Goal: Transaction & Acquisition: Purchase product/service

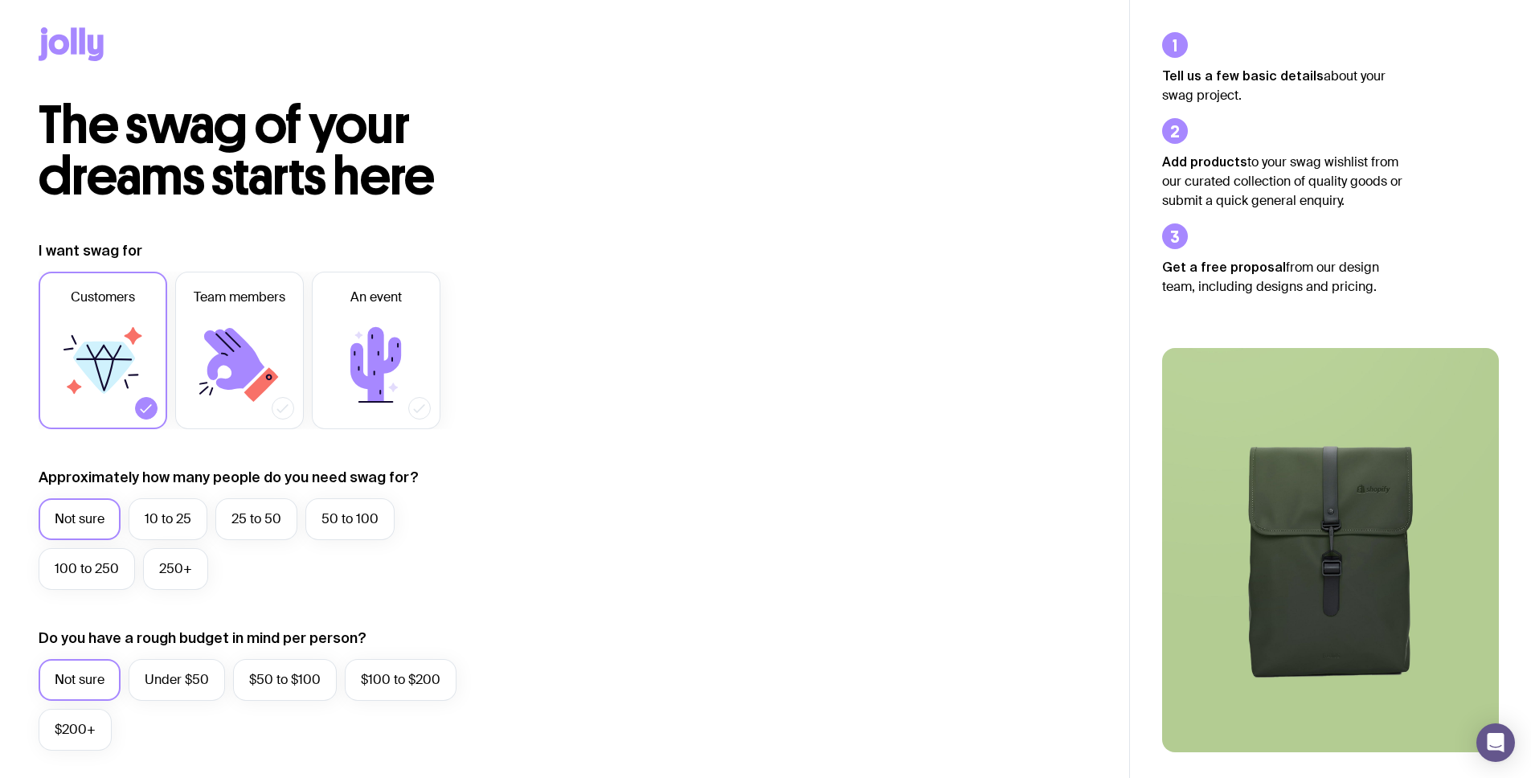
scroll to position [136, 0]
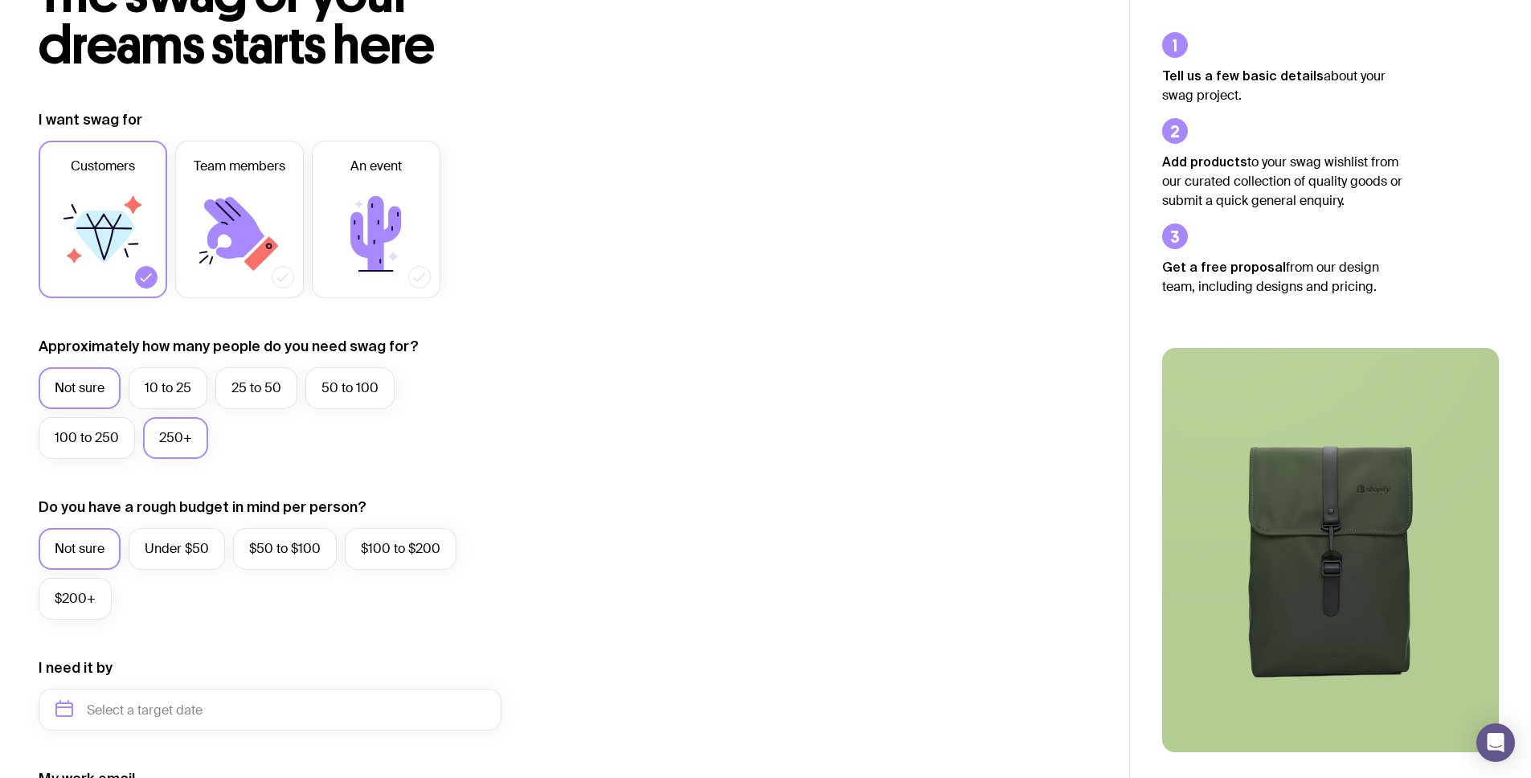
click at [168, 448] on label "250+" at bounding box center [175, 438] width 65 height 42
click at [0, 0] on input "250+" at bounding box center [0, 0] width 0 height 0
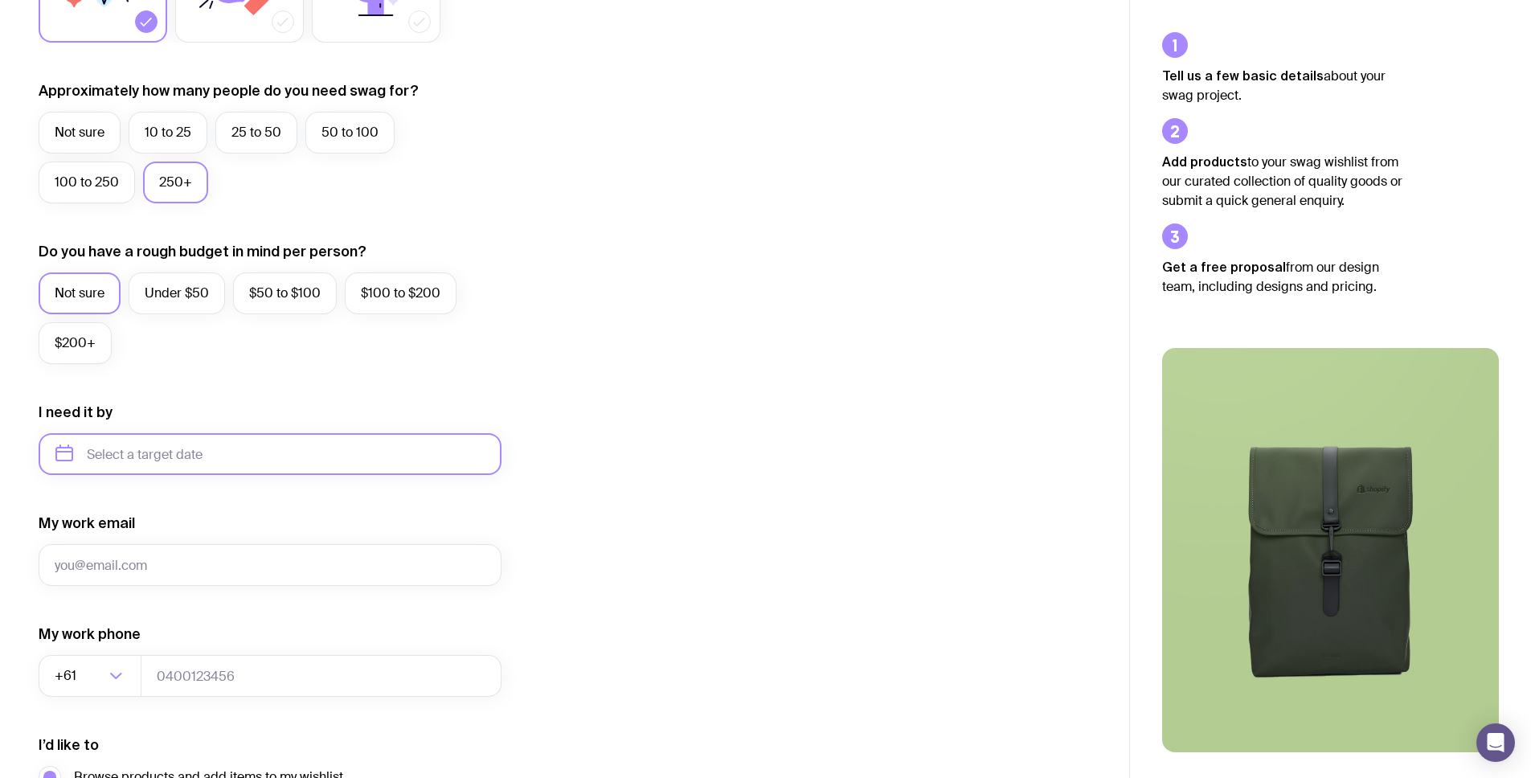
scroll to position [588, 0]
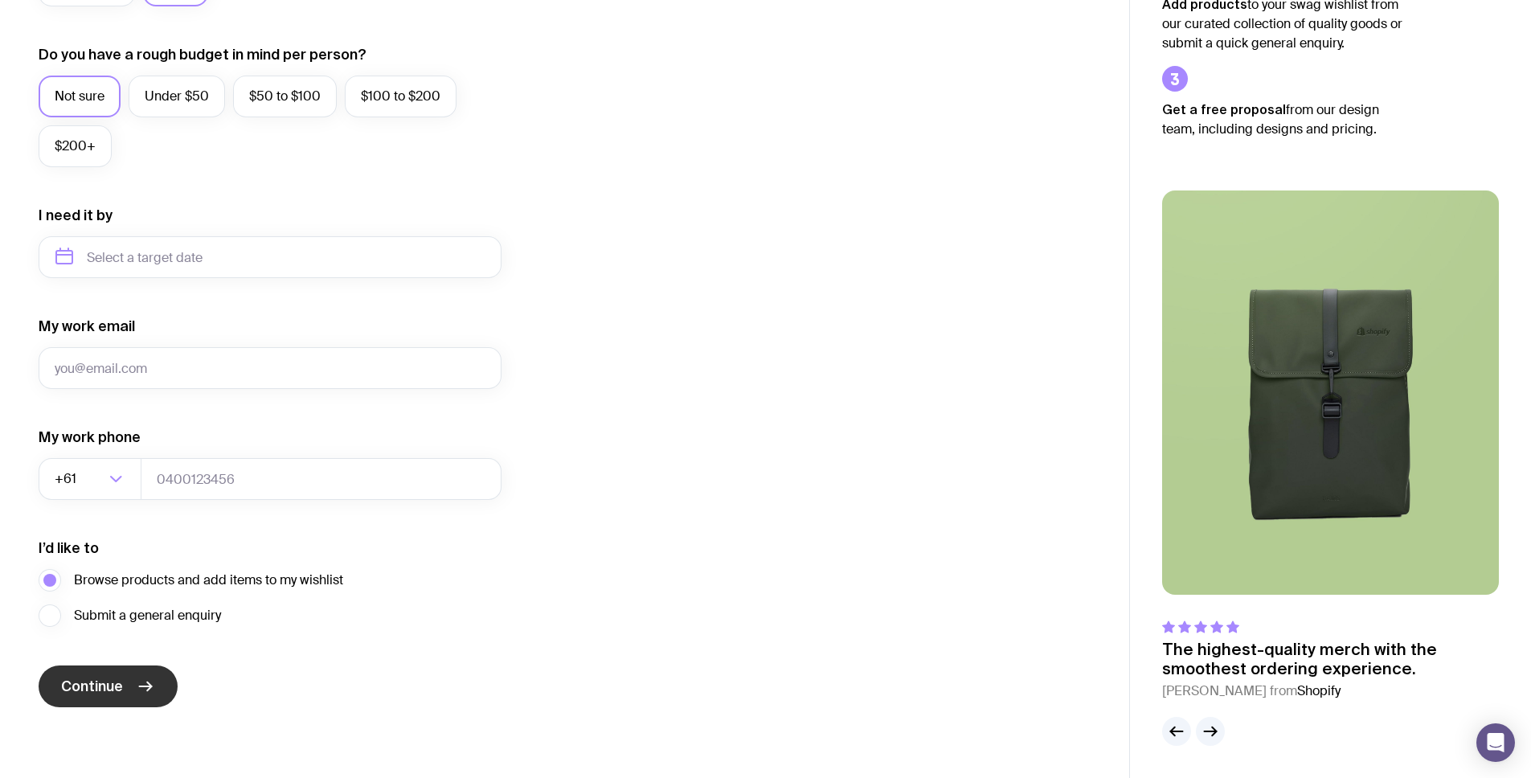
click at [128, 681] on button "Continue" at bounding box center [108, 686] width 139 height 42
click at [163, 376] on input "My work email" at bounding box center [270, 368] width 463 height 42
type input "[EMAIL_ADDRESS][DOMAIN_NAME]"
click at [112, 681] on span "Continue" at bounding box center [92, 686] width 62 height 19
click at [284, 495] on input "tel" at bounding box center [321, 479] width 361 height 42
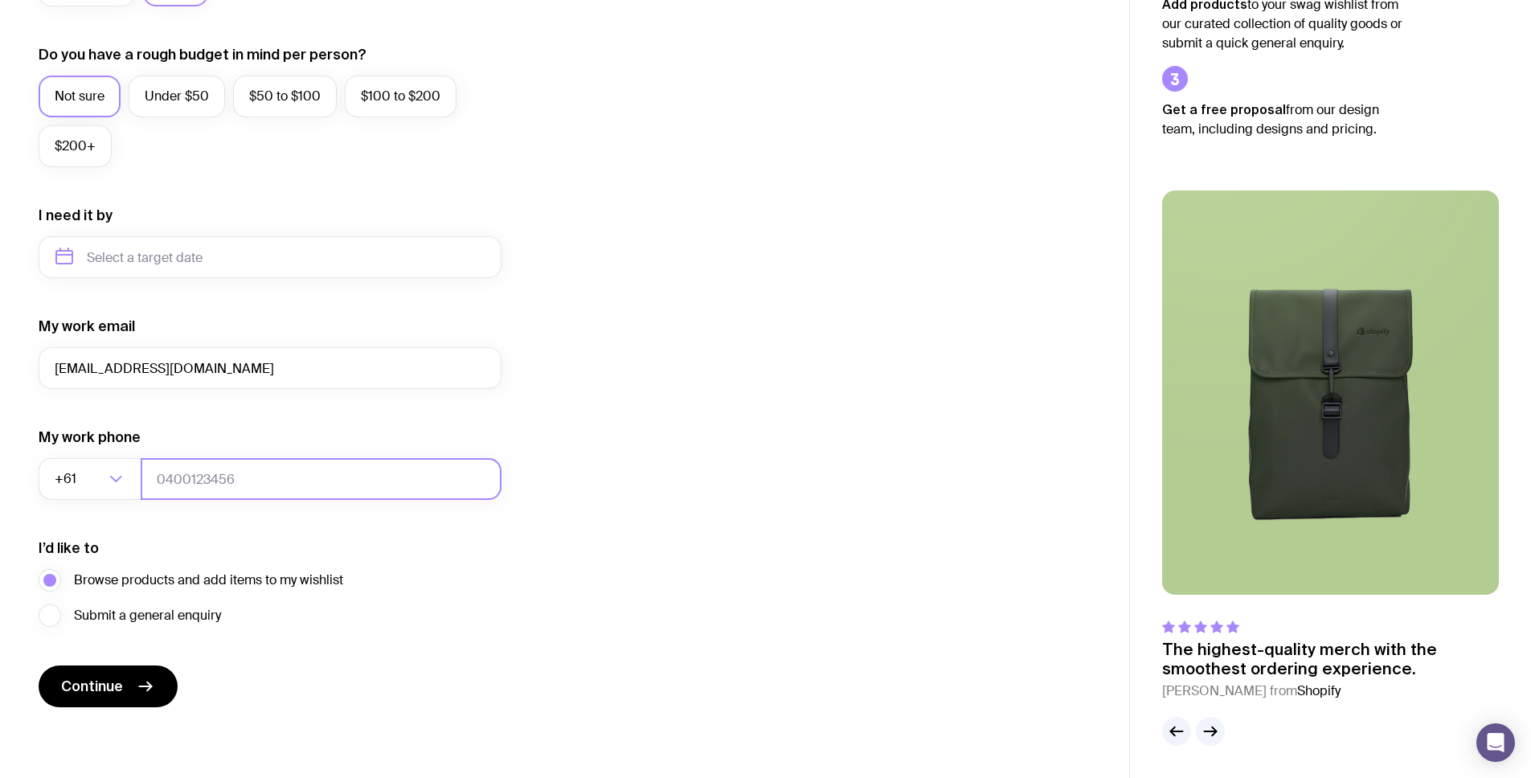
click at [266, 472] on input "tel" at bounding box center [321, 479] width 361 height 42
click at [132, 487] on div "Loading..." at bounding box center [123, 479] width 35 height 42
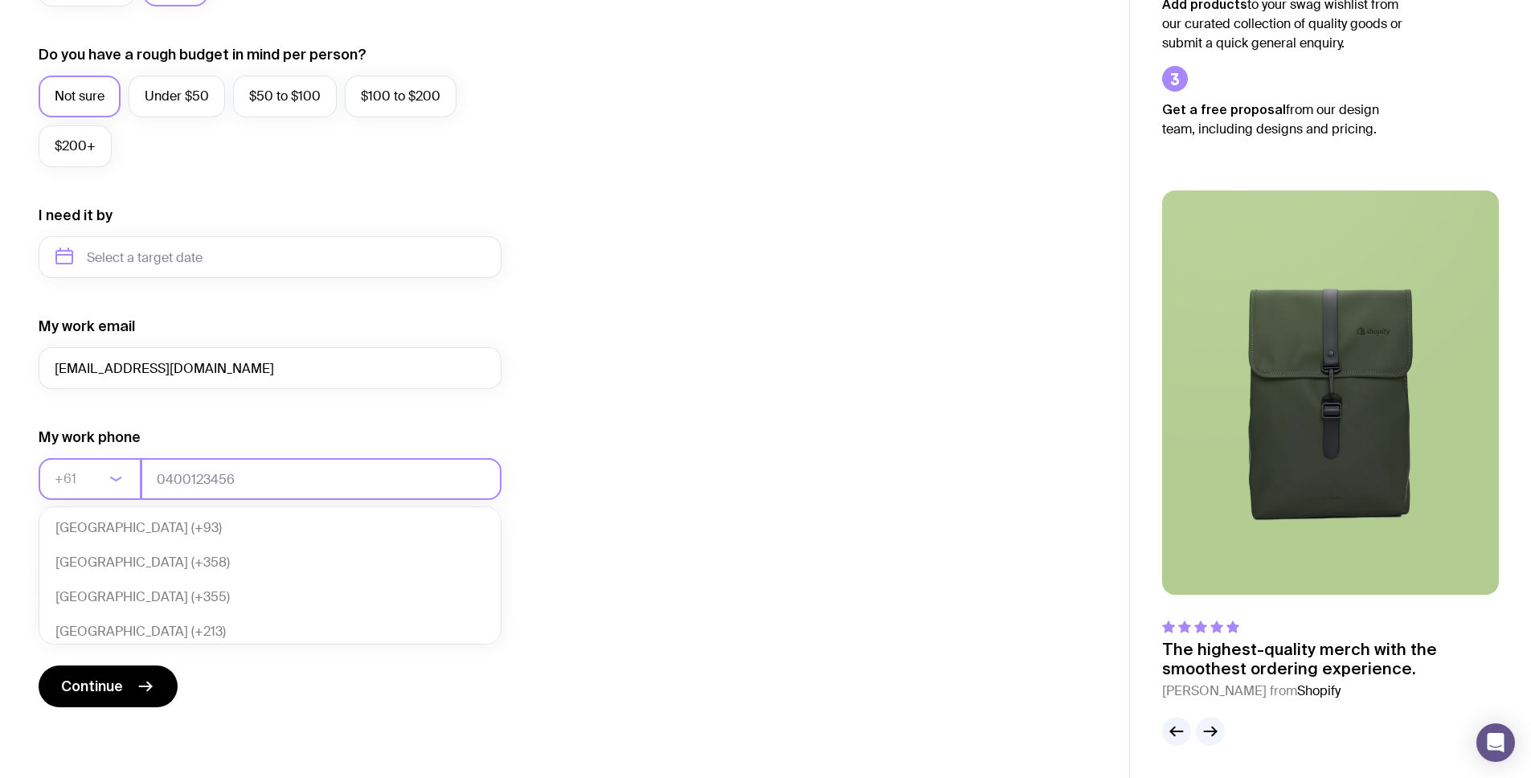
scroll to position [348, 0]
click at [149, 481] on input "tel" at bounding box center [321, 479] width 361 height 42
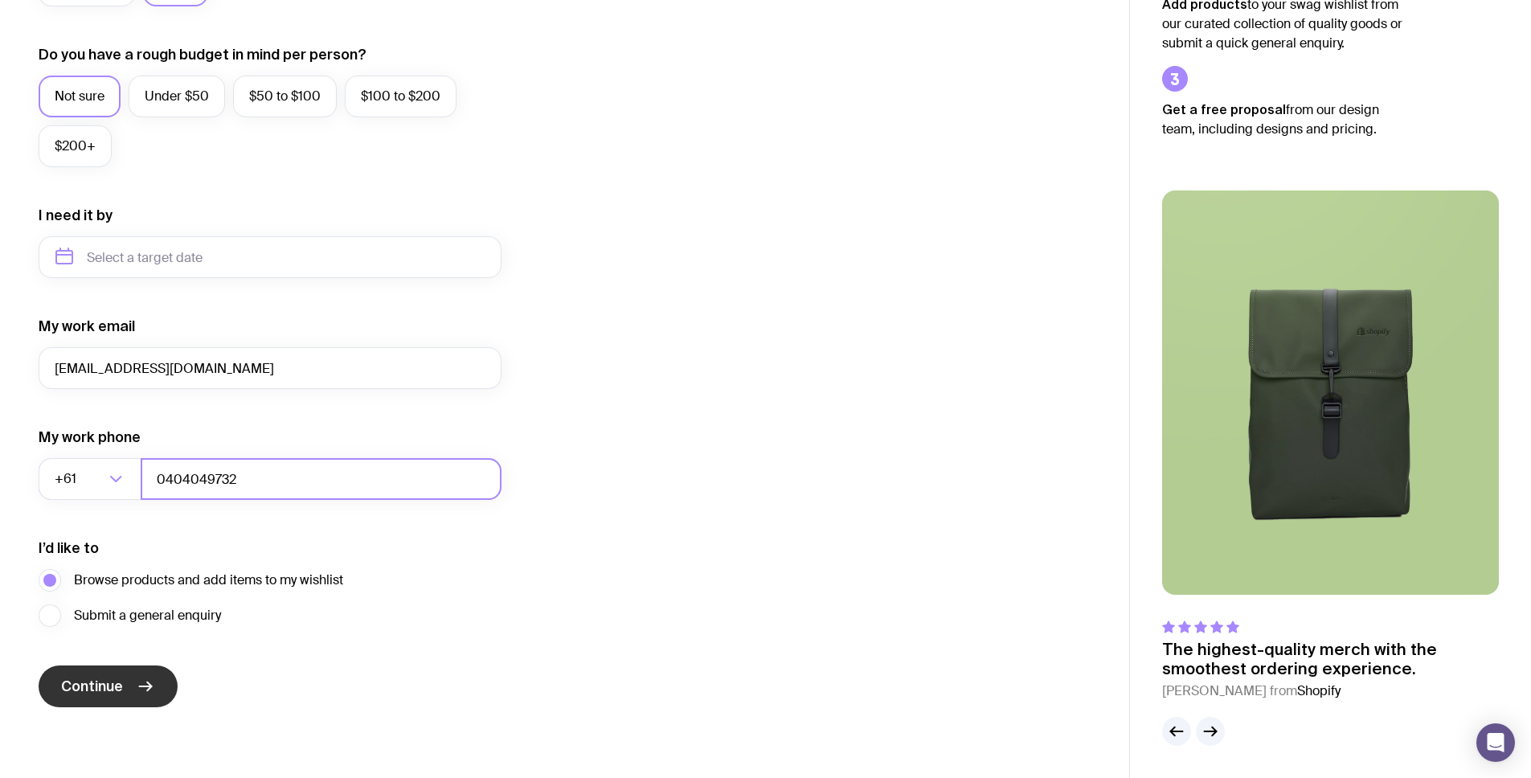
type input "0404049732"
click at [80, 697] on button "Continue" at bounding box center [108, 686] width 139 height 42
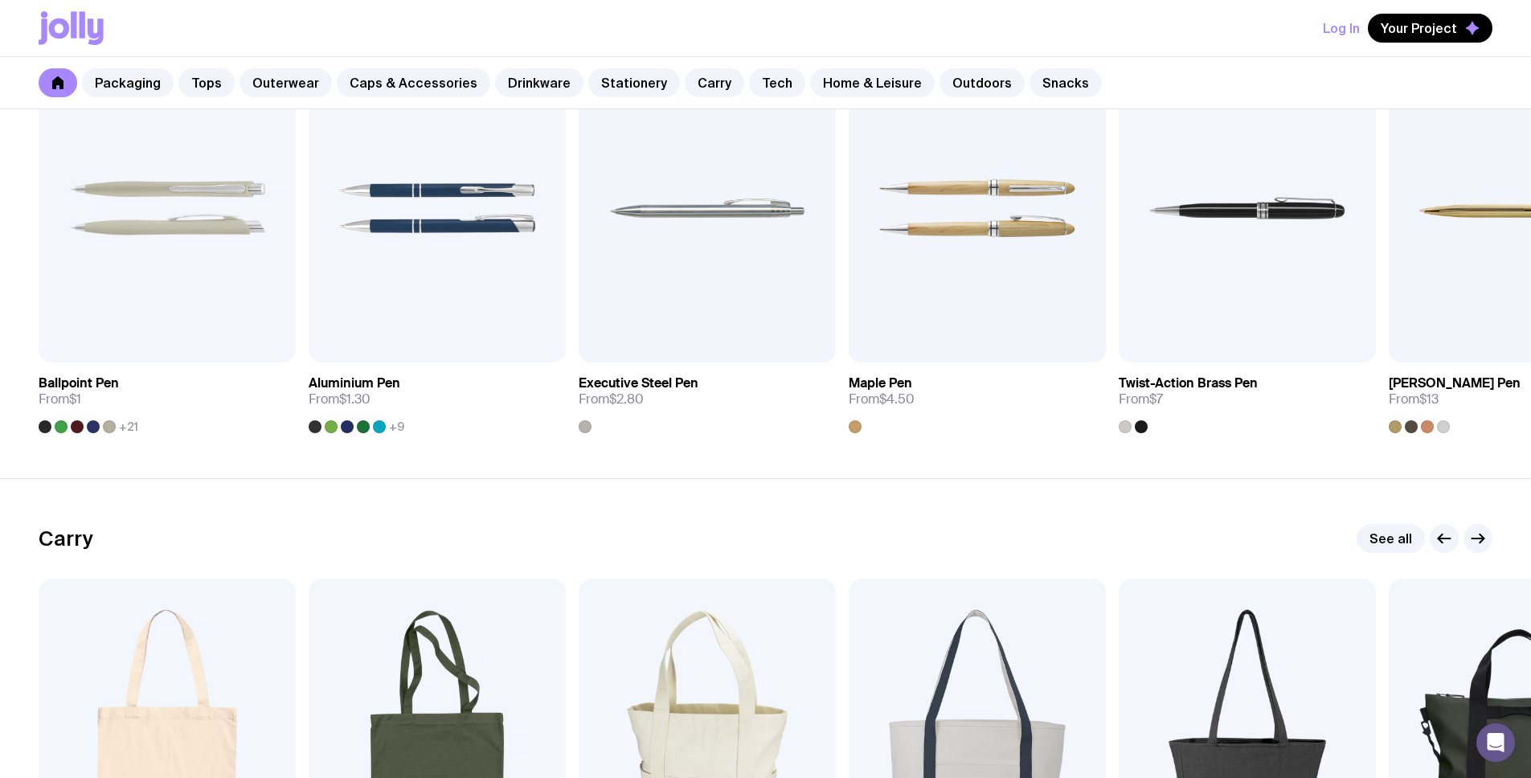
scroll to position [2814, 0]
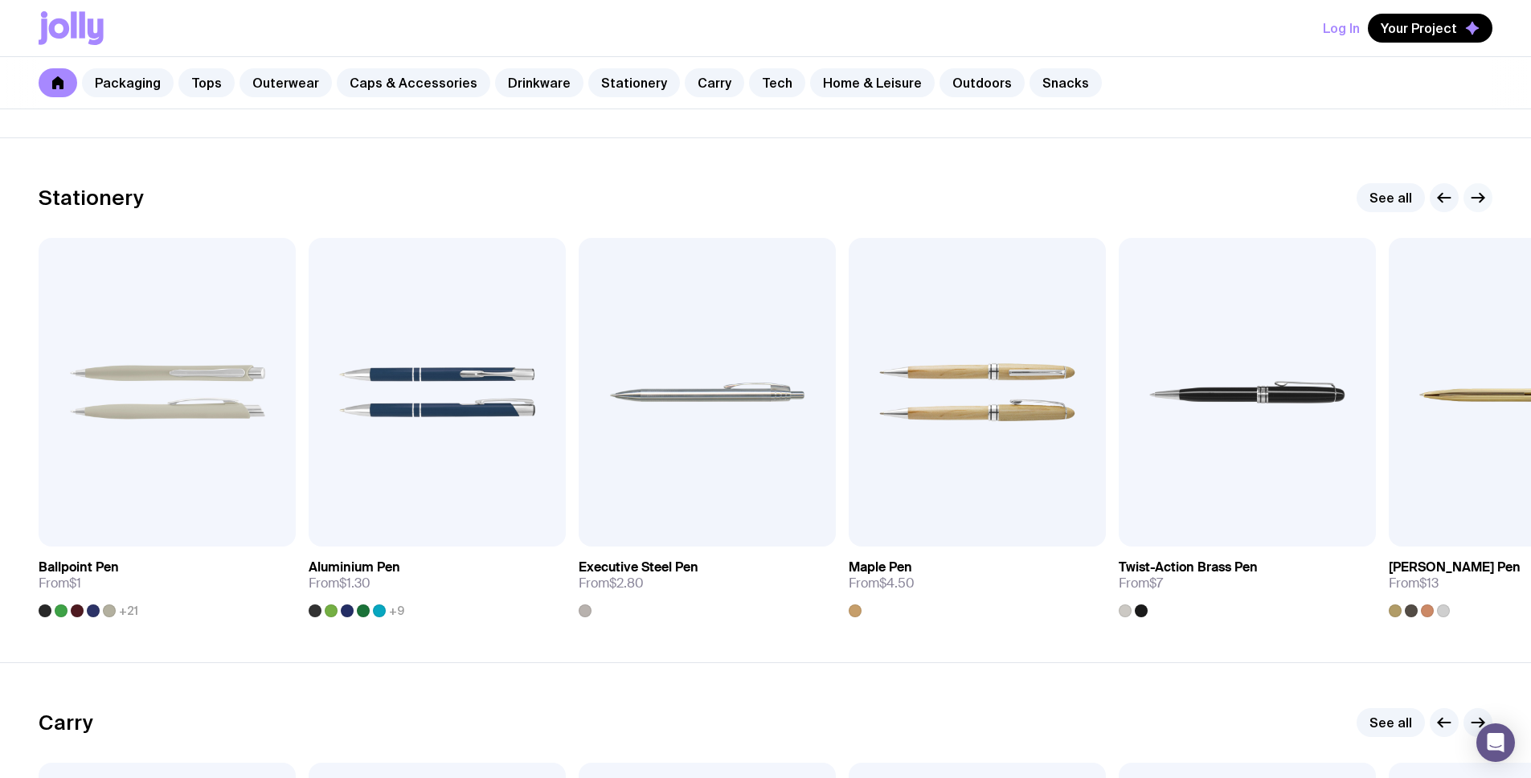
click at [1473, 190] on icon "button" at bounding box center [1477, 197] width 19 height 19
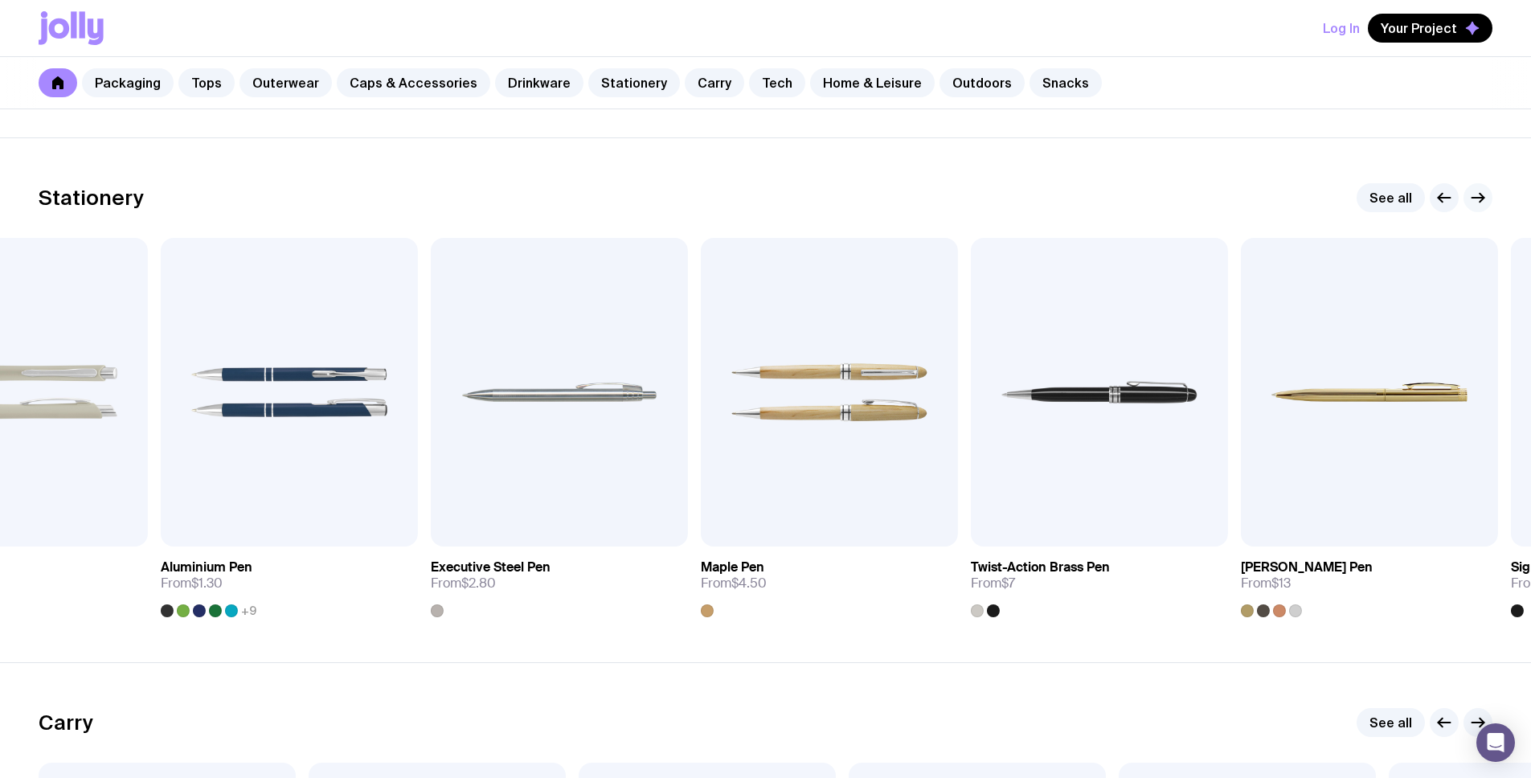
click at [1473, 194] on icon "button" at bounding box center [1477, 197] width 19 height 19
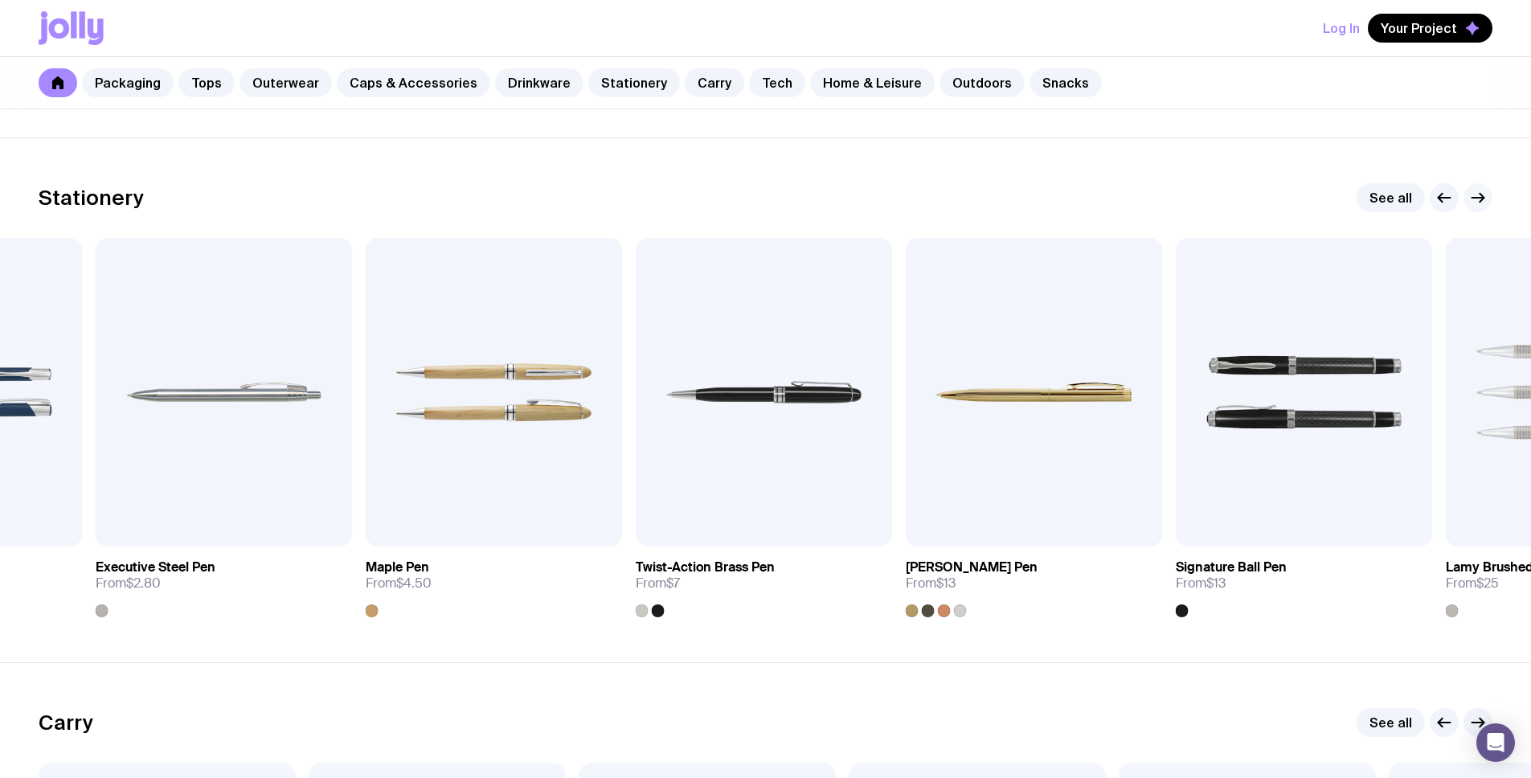
click at [1473, 194] on icon "button" at bounding box center [1477, 197] width 19 height 19
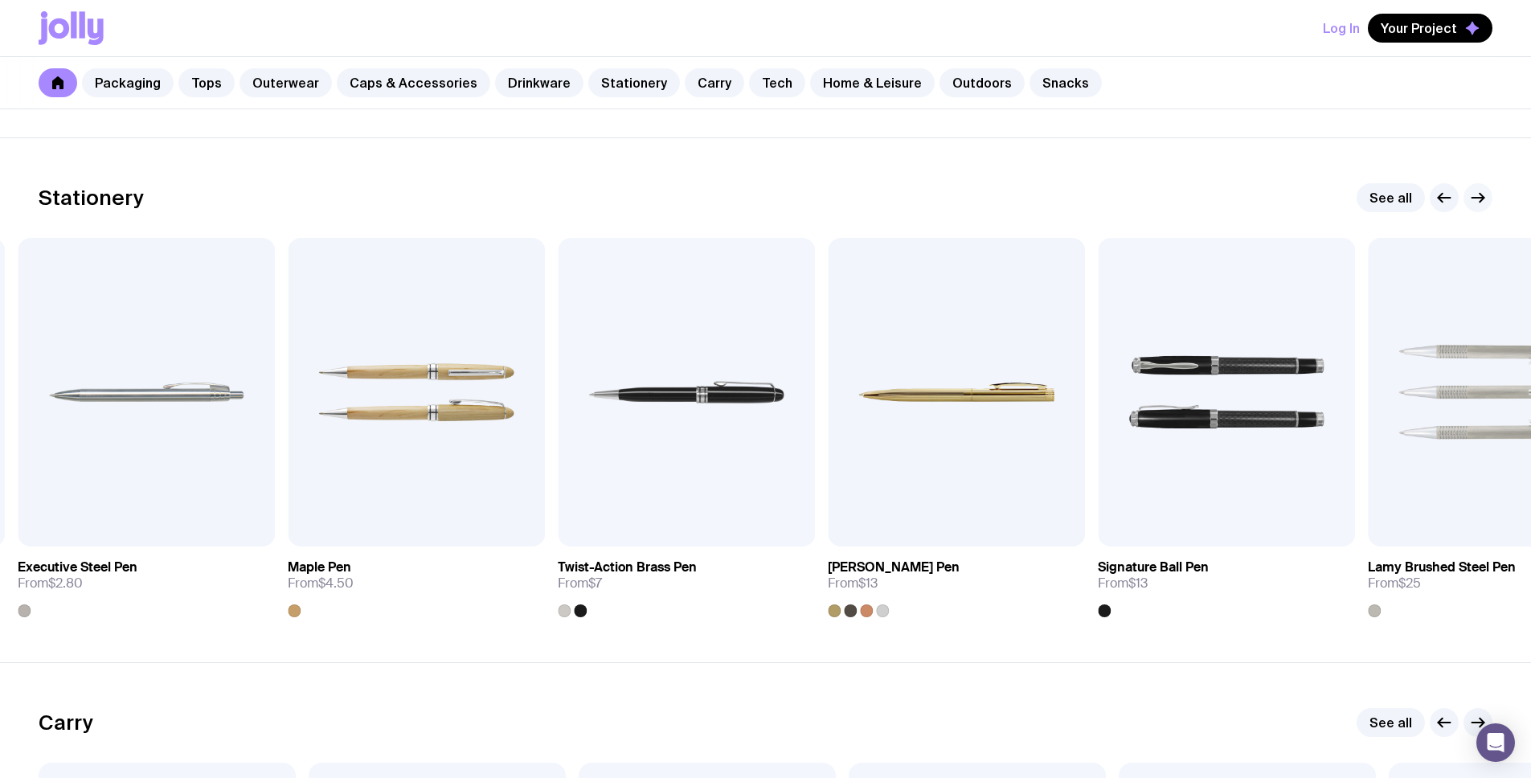
click at [1473, 194] on icon "button" at bounding box center [1477, 197] width 19 height 19
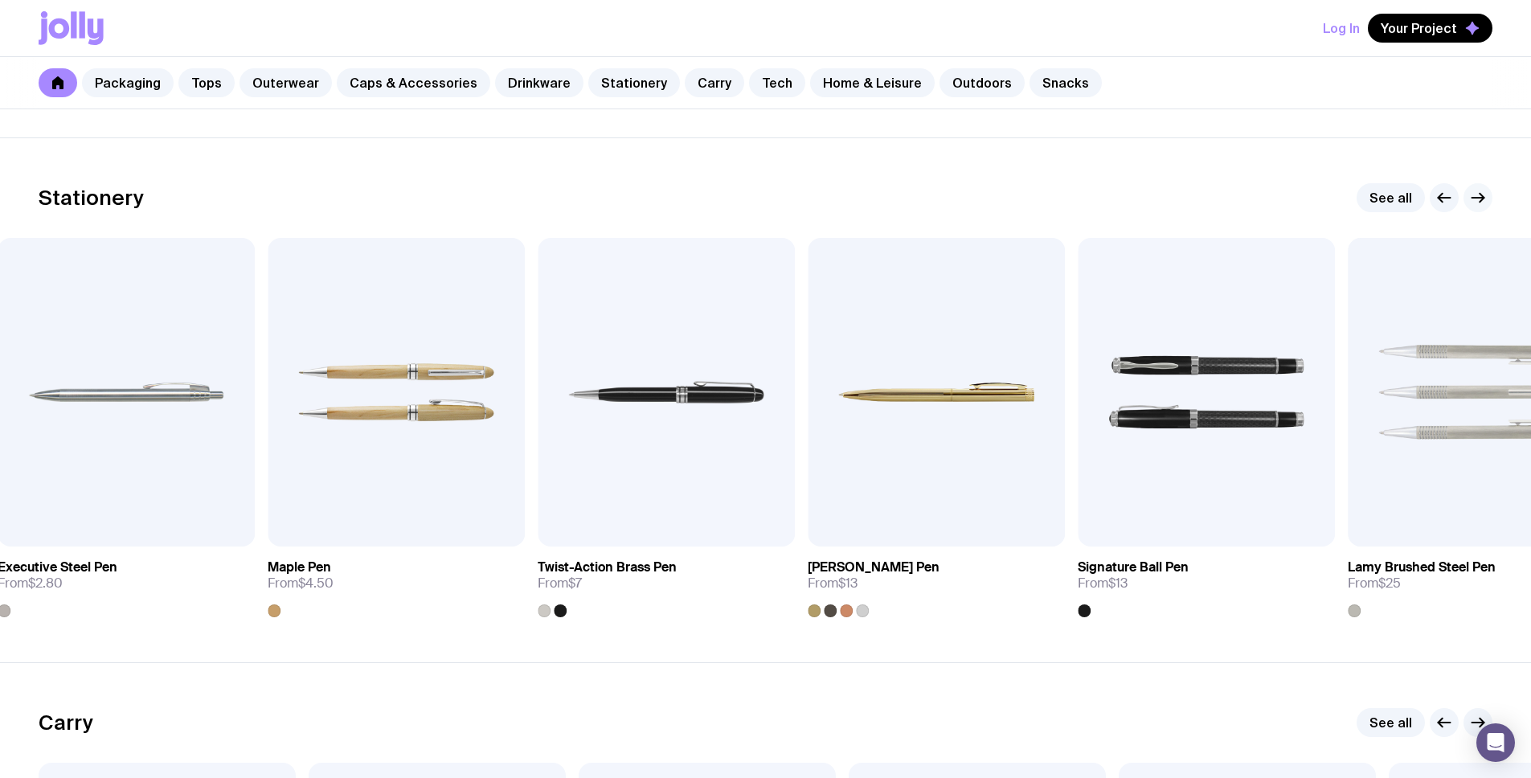
click at [1473, 194] on icon "button" at bounding box center [1477, 197] width 19 height 19
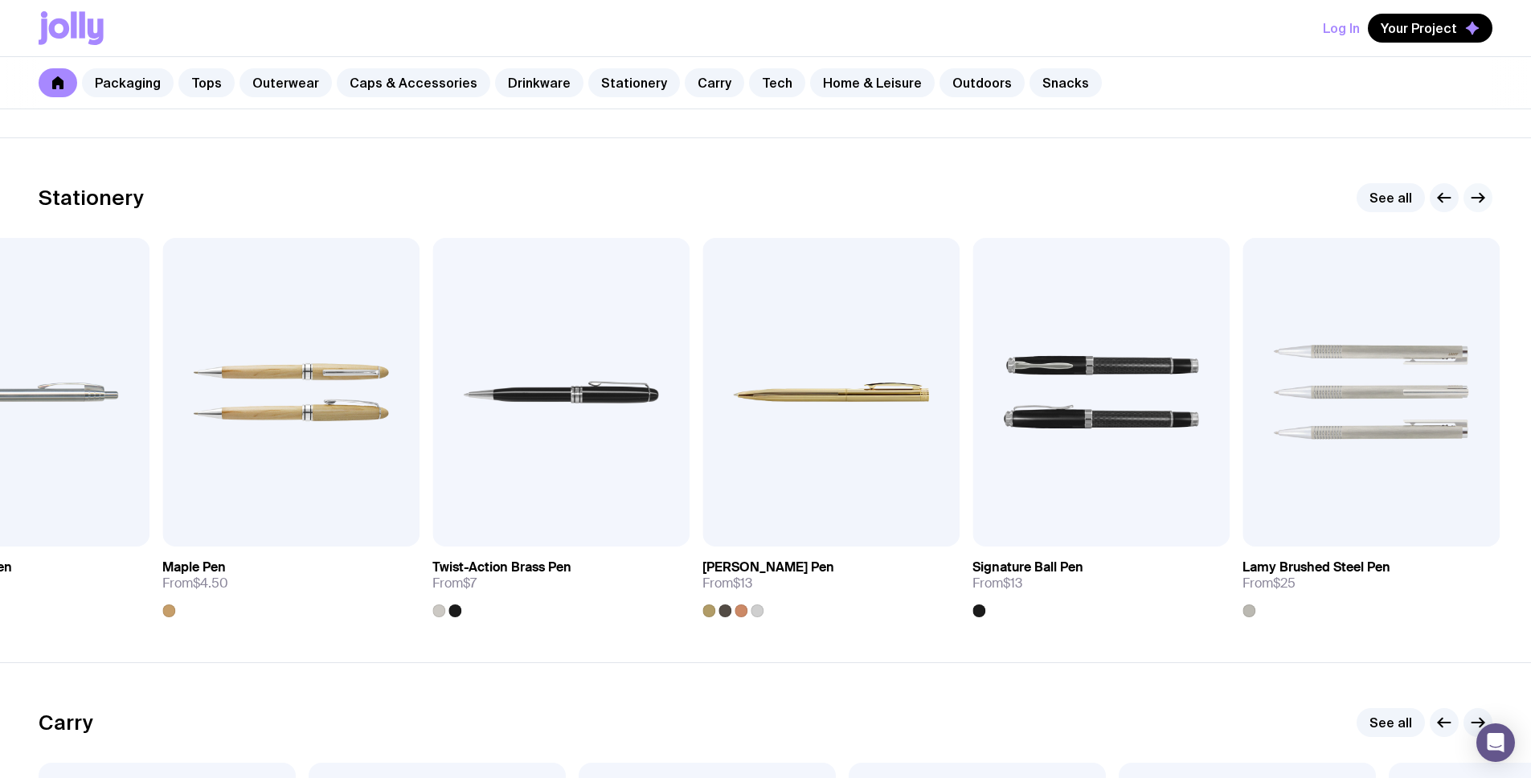
click at [1473, 194] on icon "button" at bounding box center [1477, 197] width 19 height 19
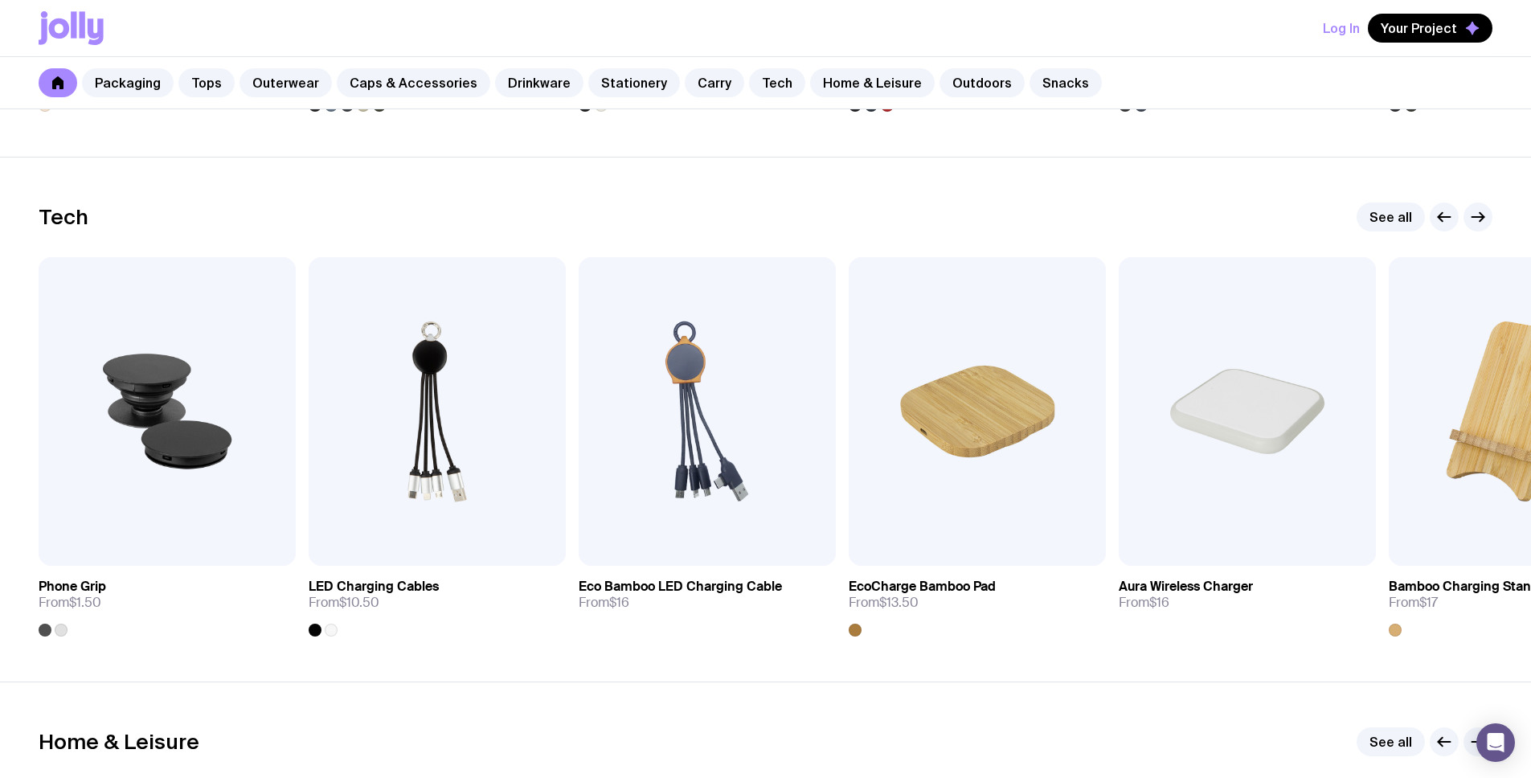
scroll to position [3896, 0]
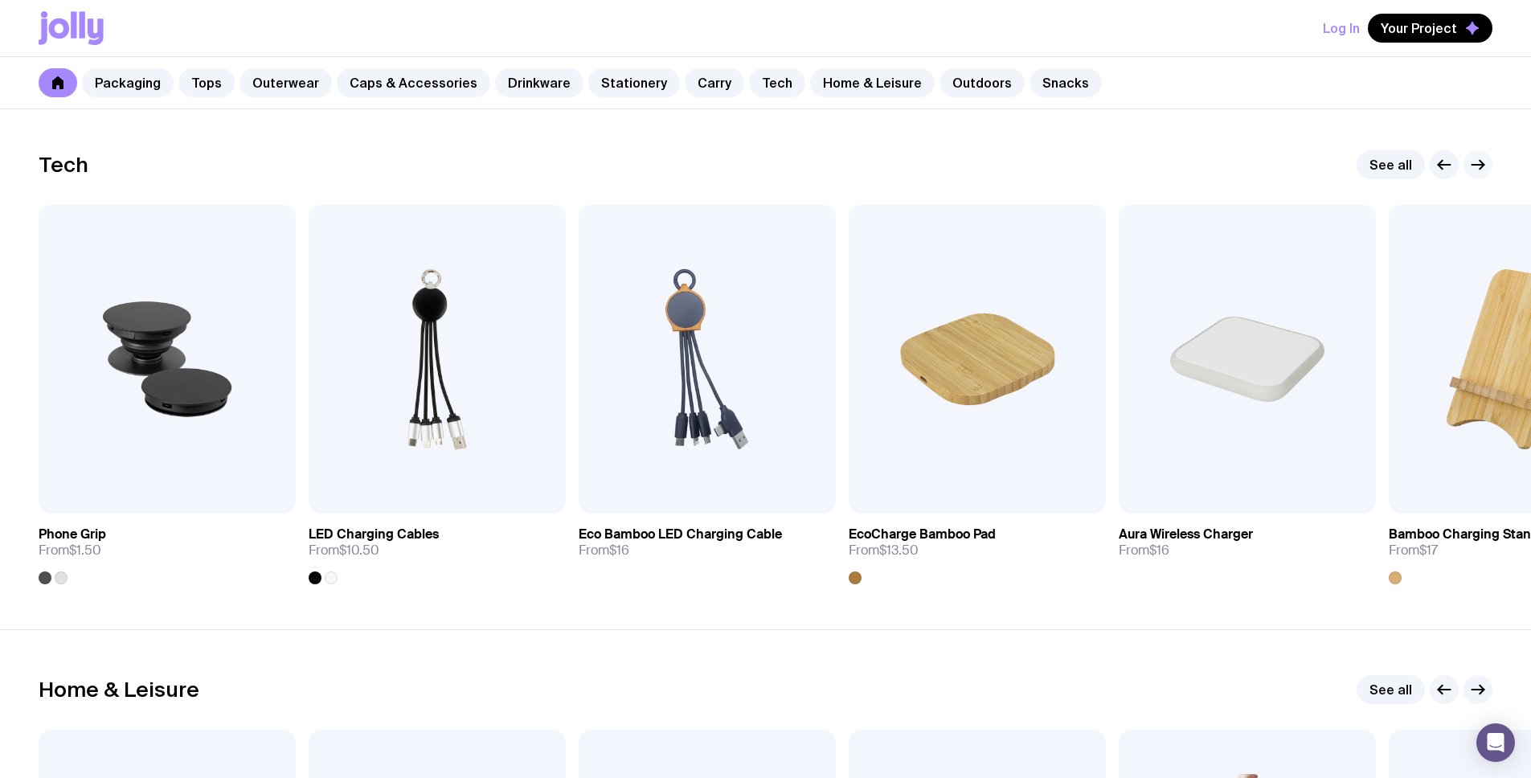
click at [1482, 166] on icon "button" at bounding box center [1481, 165] width 4 height 9
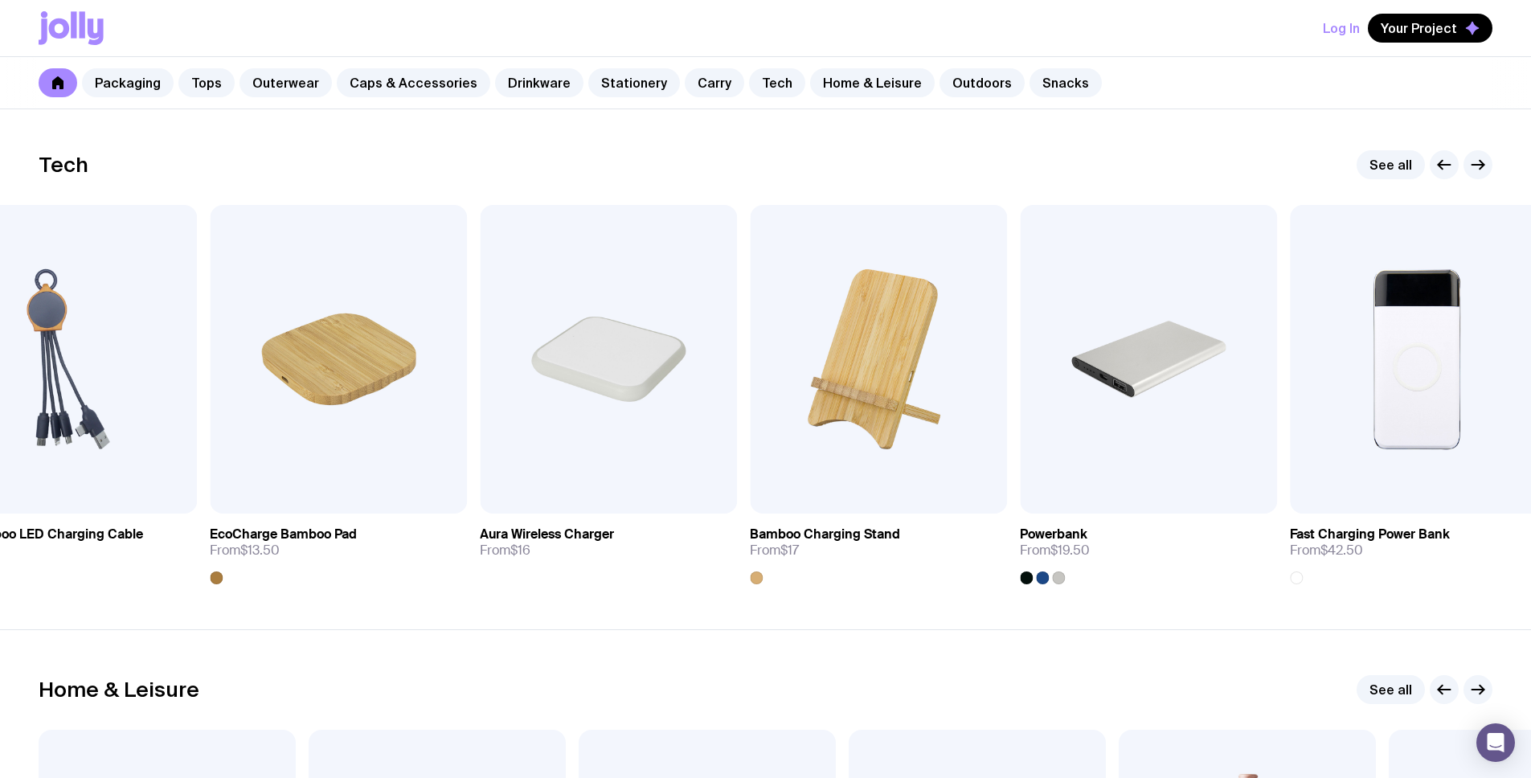
click at [1425, 166] on div "See all" at bounding box center [1424, 164] width 136 height 29
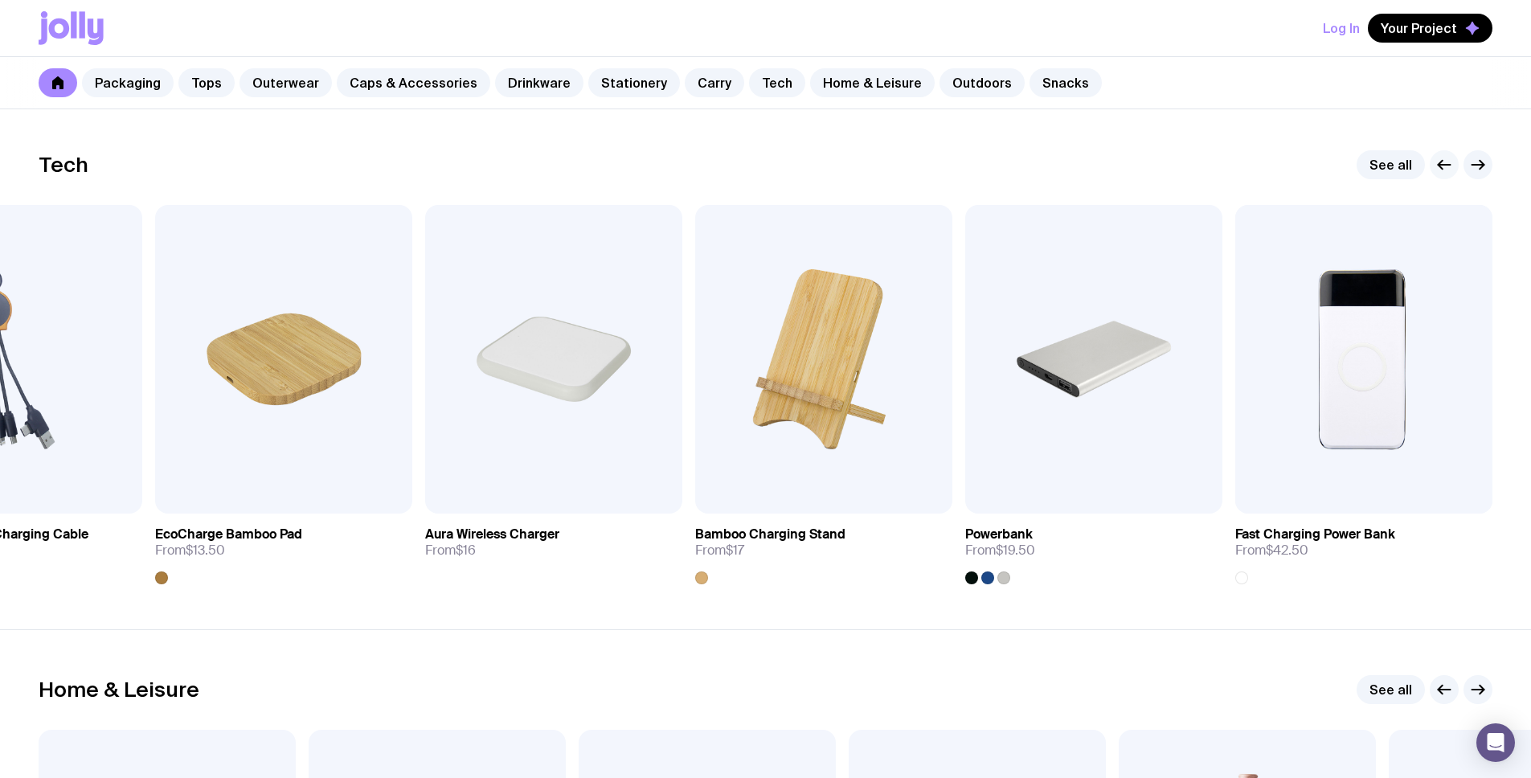
click at [1430, 166] on button "button" at bounding box center [1443, 164] width 29 height 29
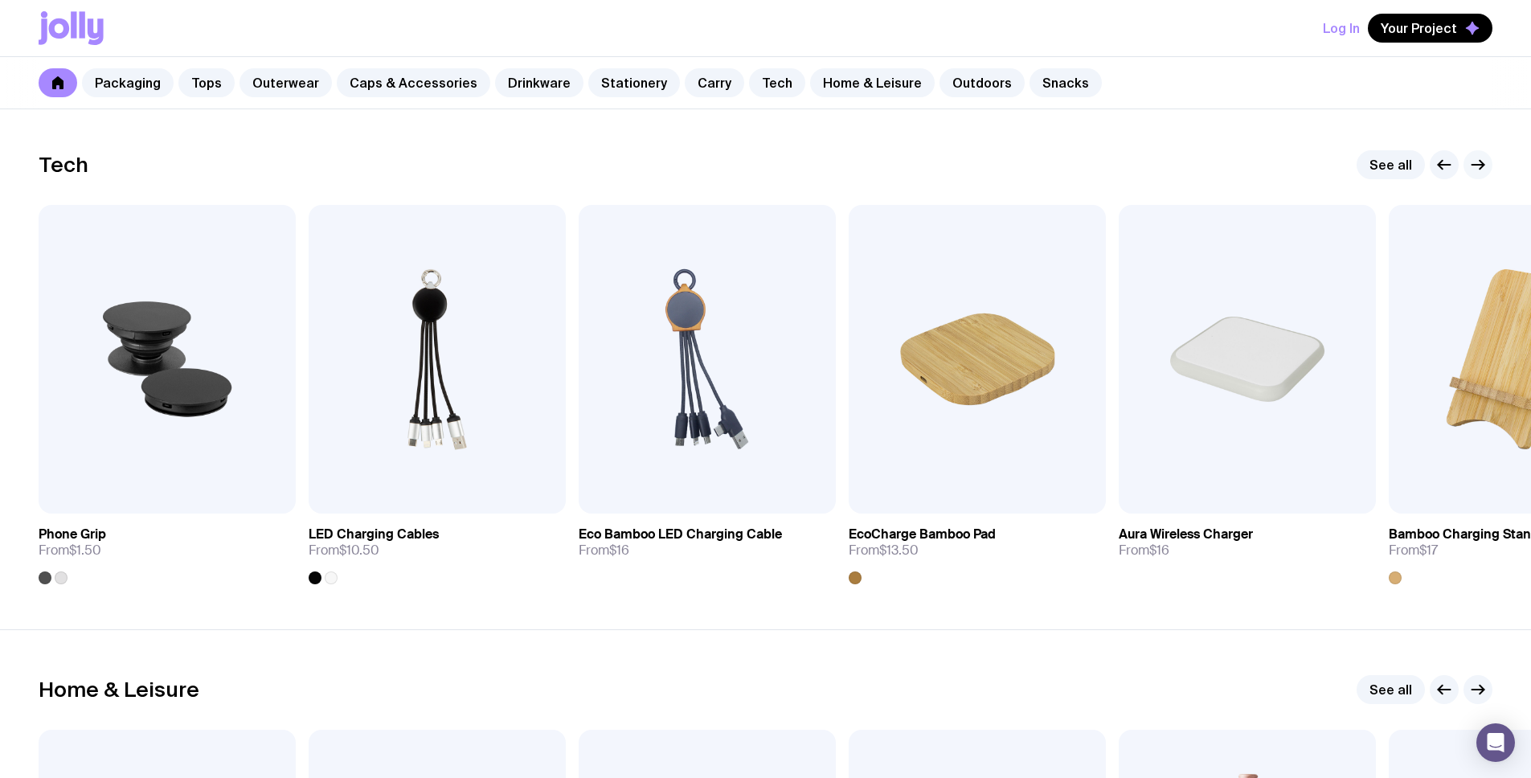
click at [1481, 157] on icon "button" at bounding box center [1477, 164] width 19 height 19
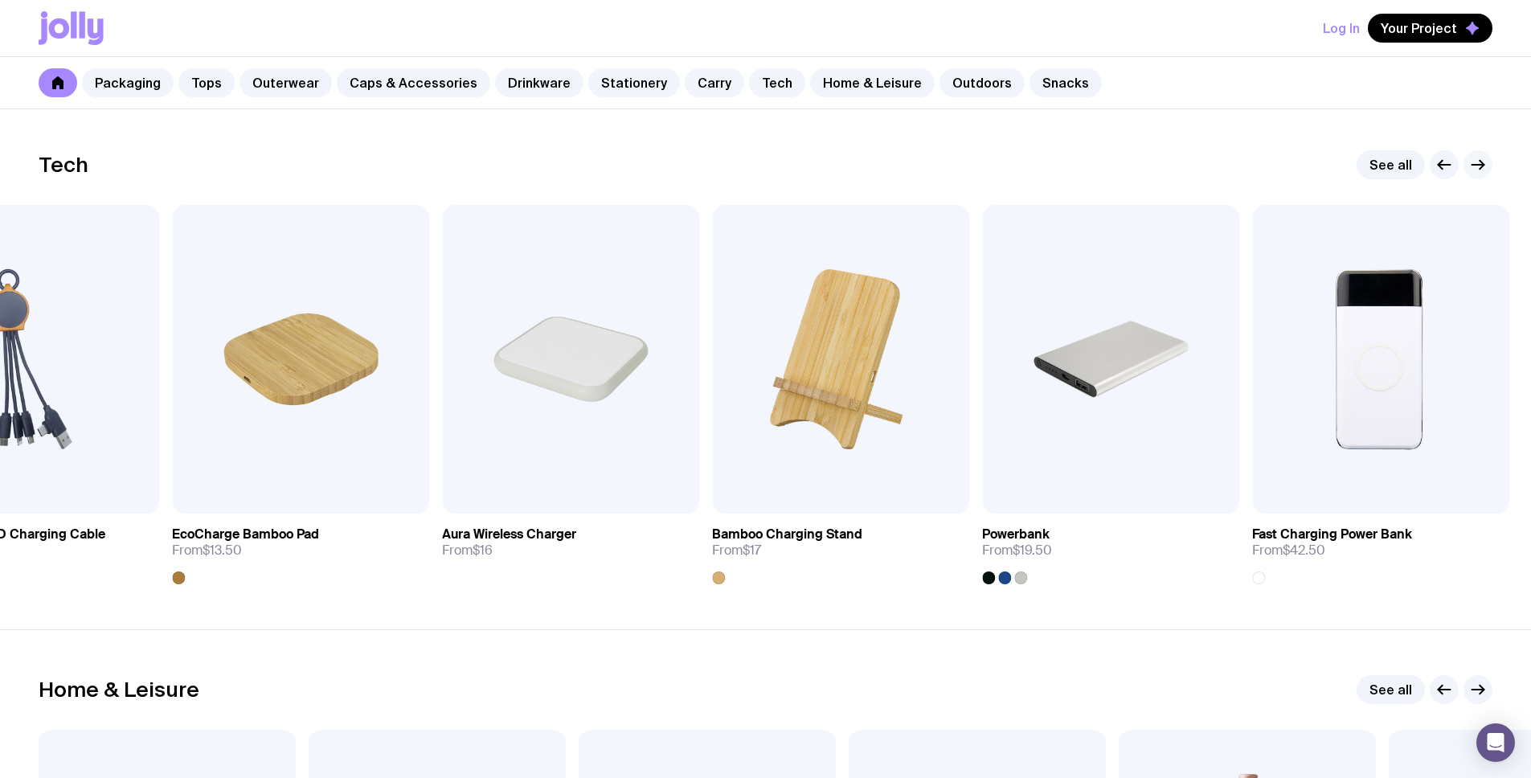
click at [1481, 157] on icon "button" at bounding box center [1477, 164] width 19 height 19
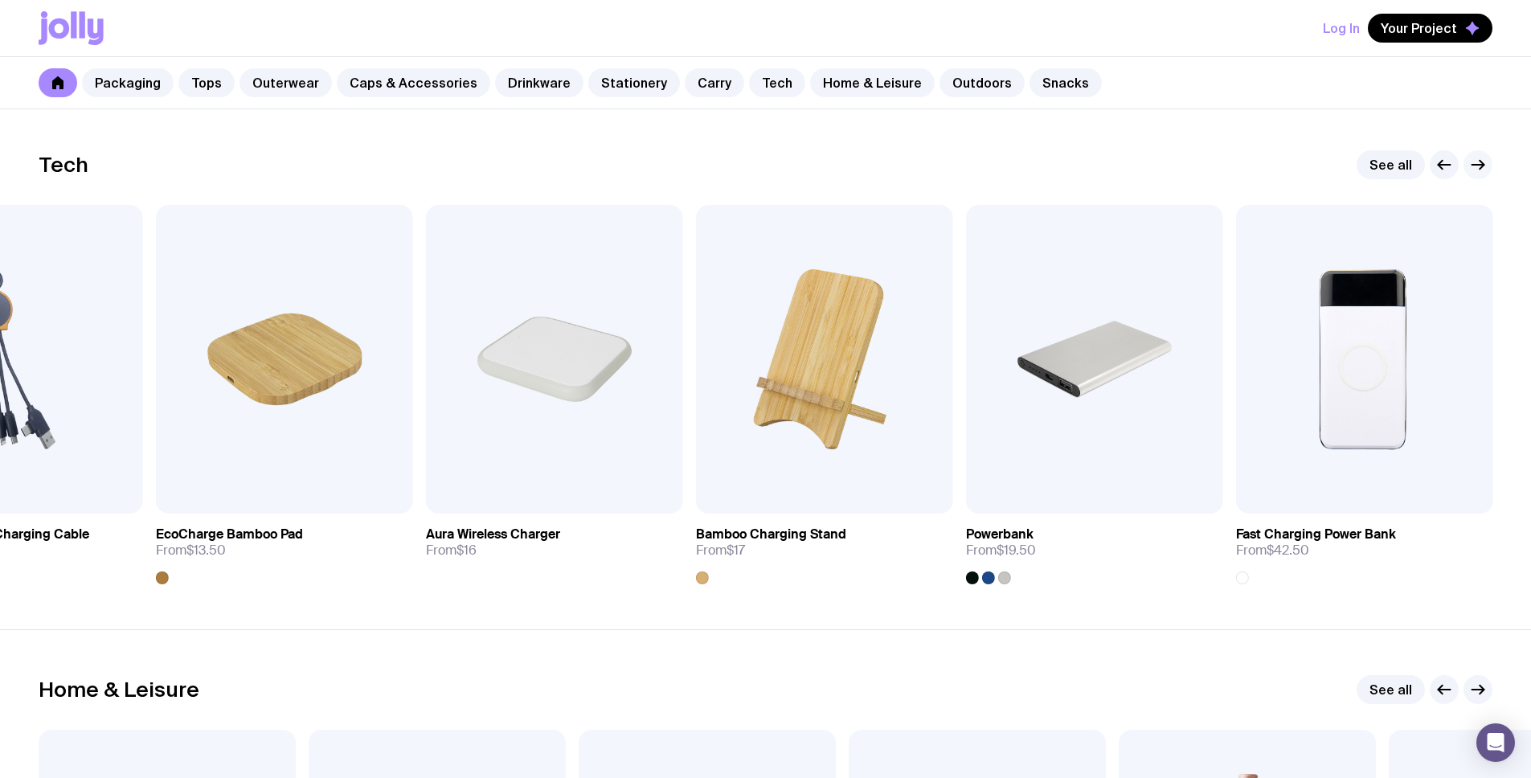
click at [1481, 157] on icon "button" at bounding box center [1477, 164] width 19 height 19
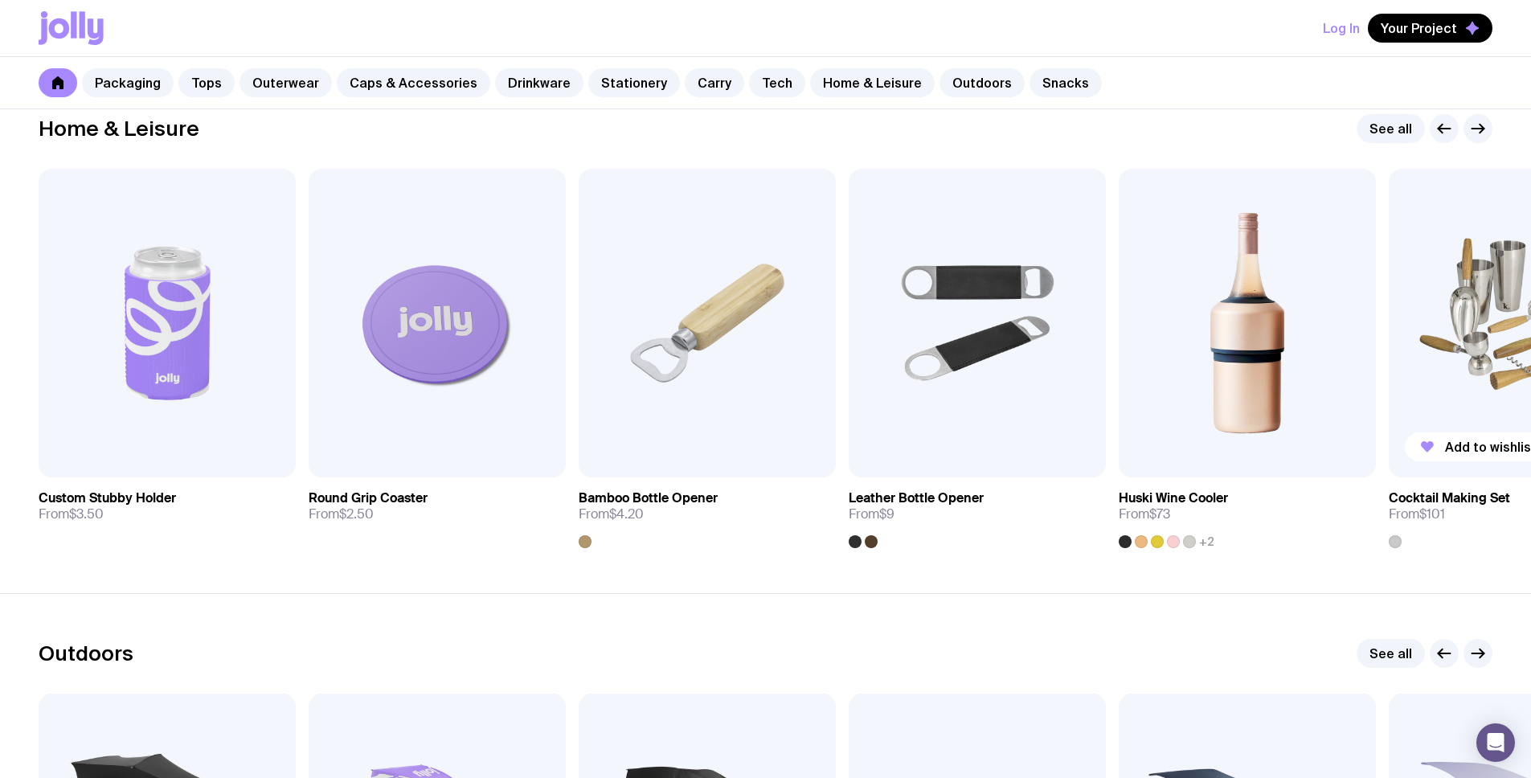
scroll to position [4448, 0]
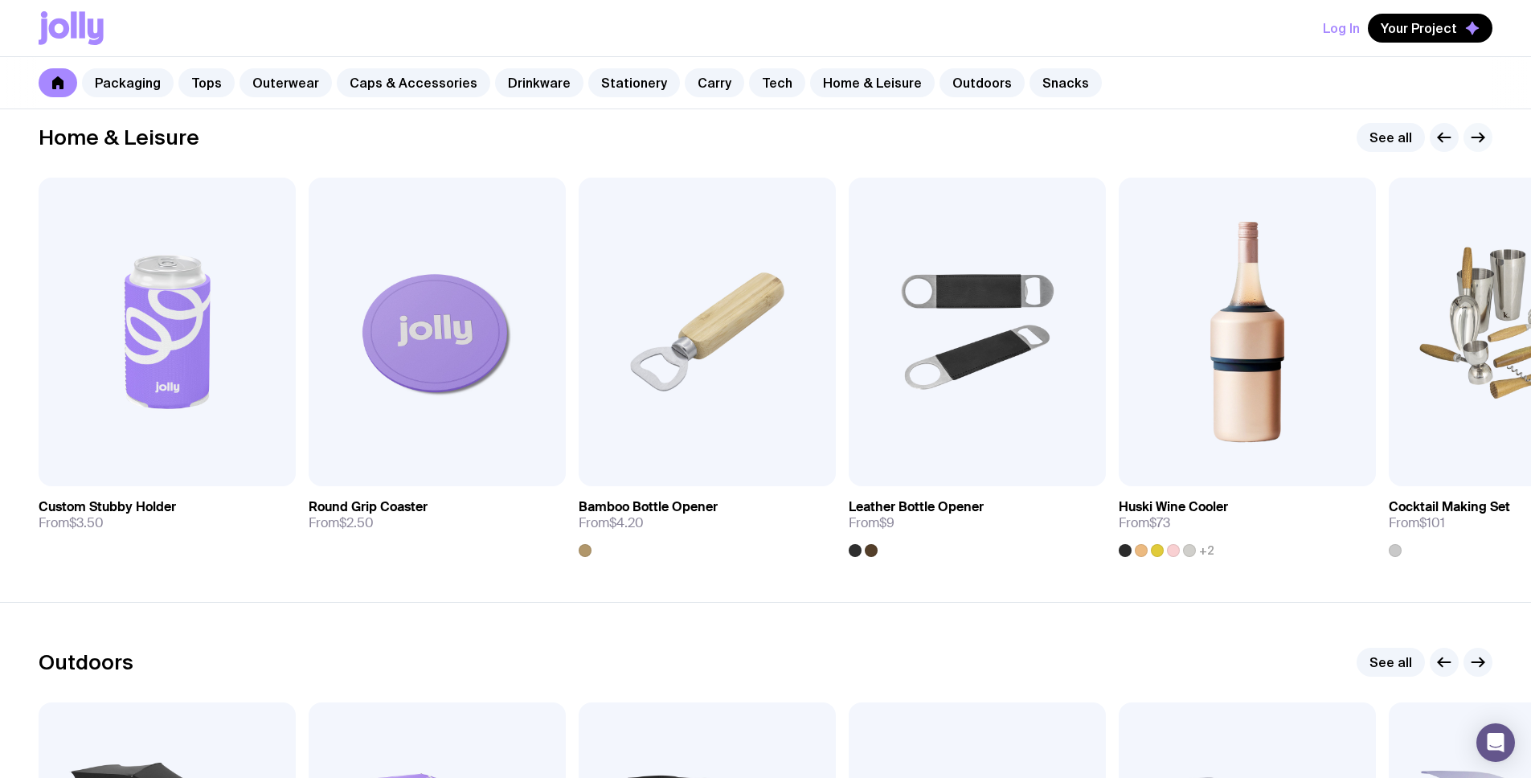
click at [1481, 143] on icon "button" at bounding box center [1477, 137] width 19 height 19
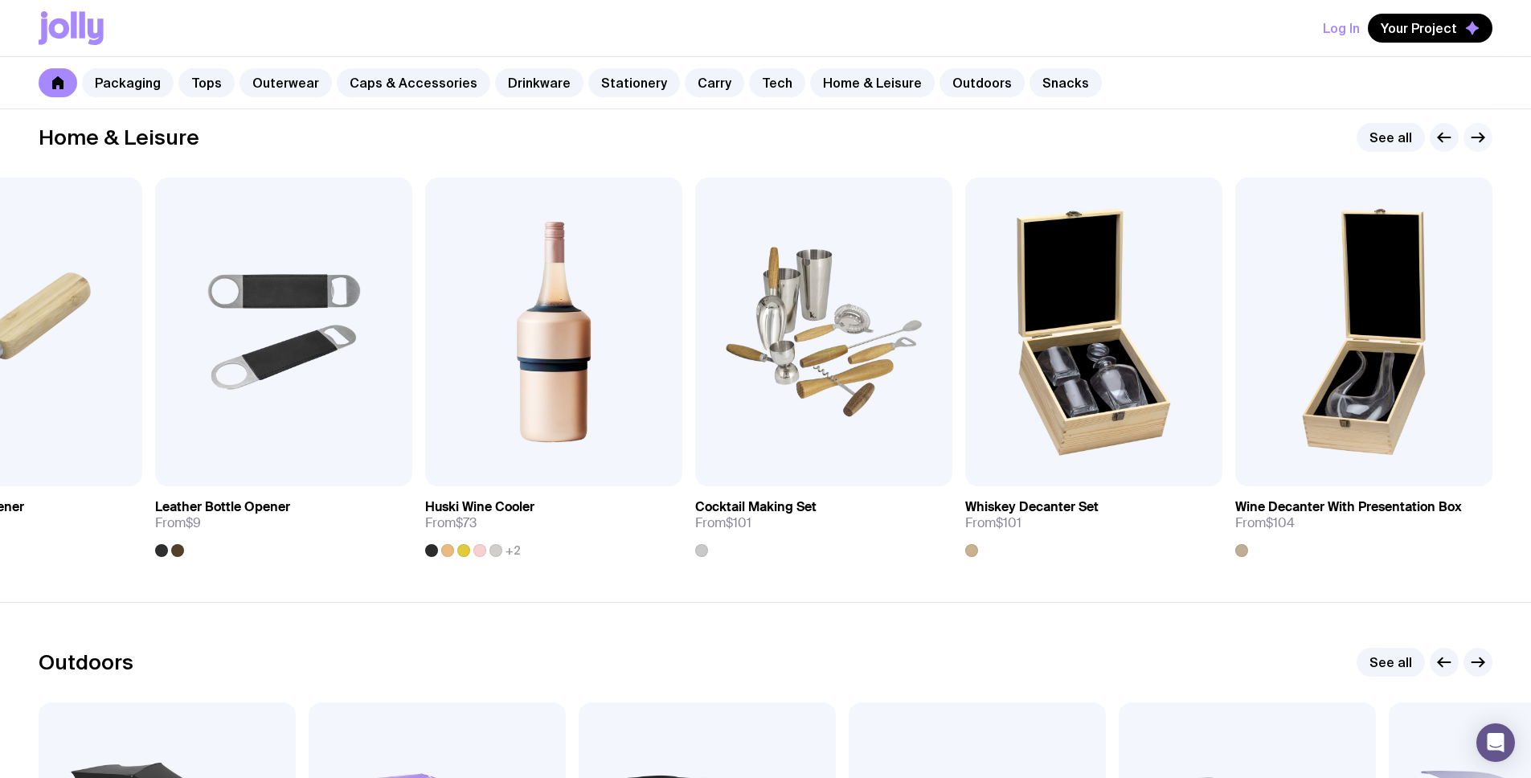
click at [1481, 143] on icon "button" at bounding box center [1477, 137] width 19 height 19
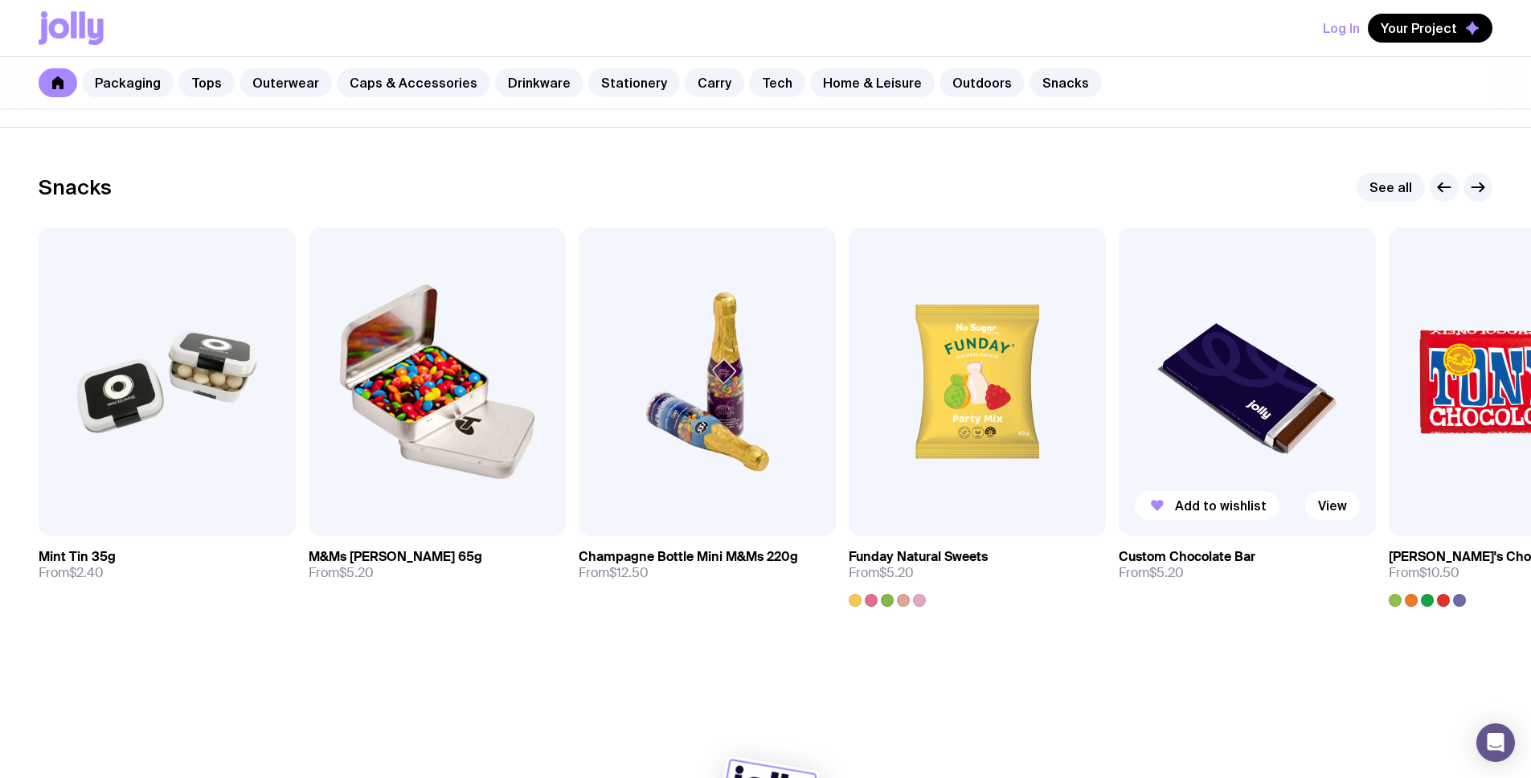
scroll to position [5499, 0]
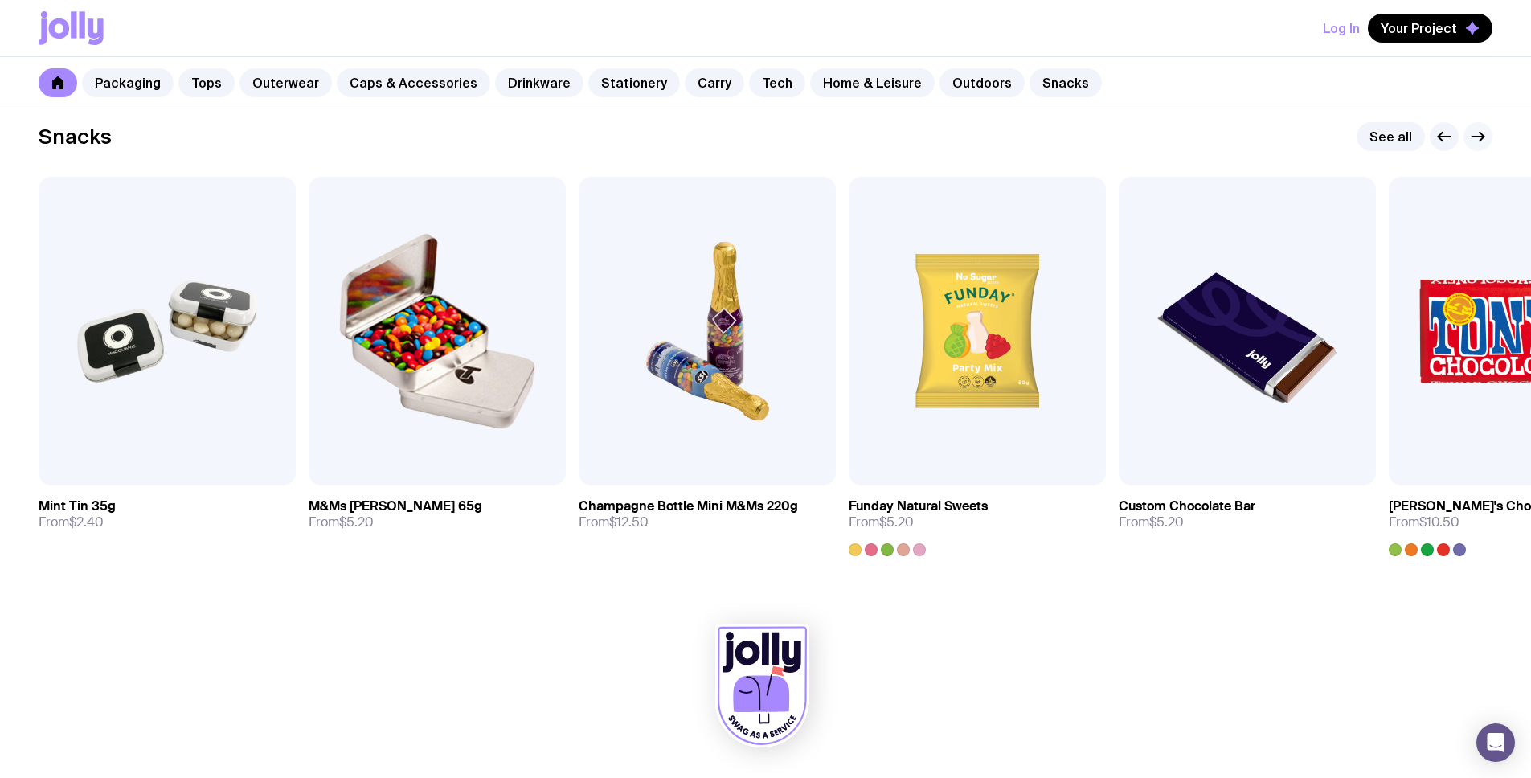
click at [1474, 141] on icon "button" at bounding box center [1477, 136] width 19 height 19
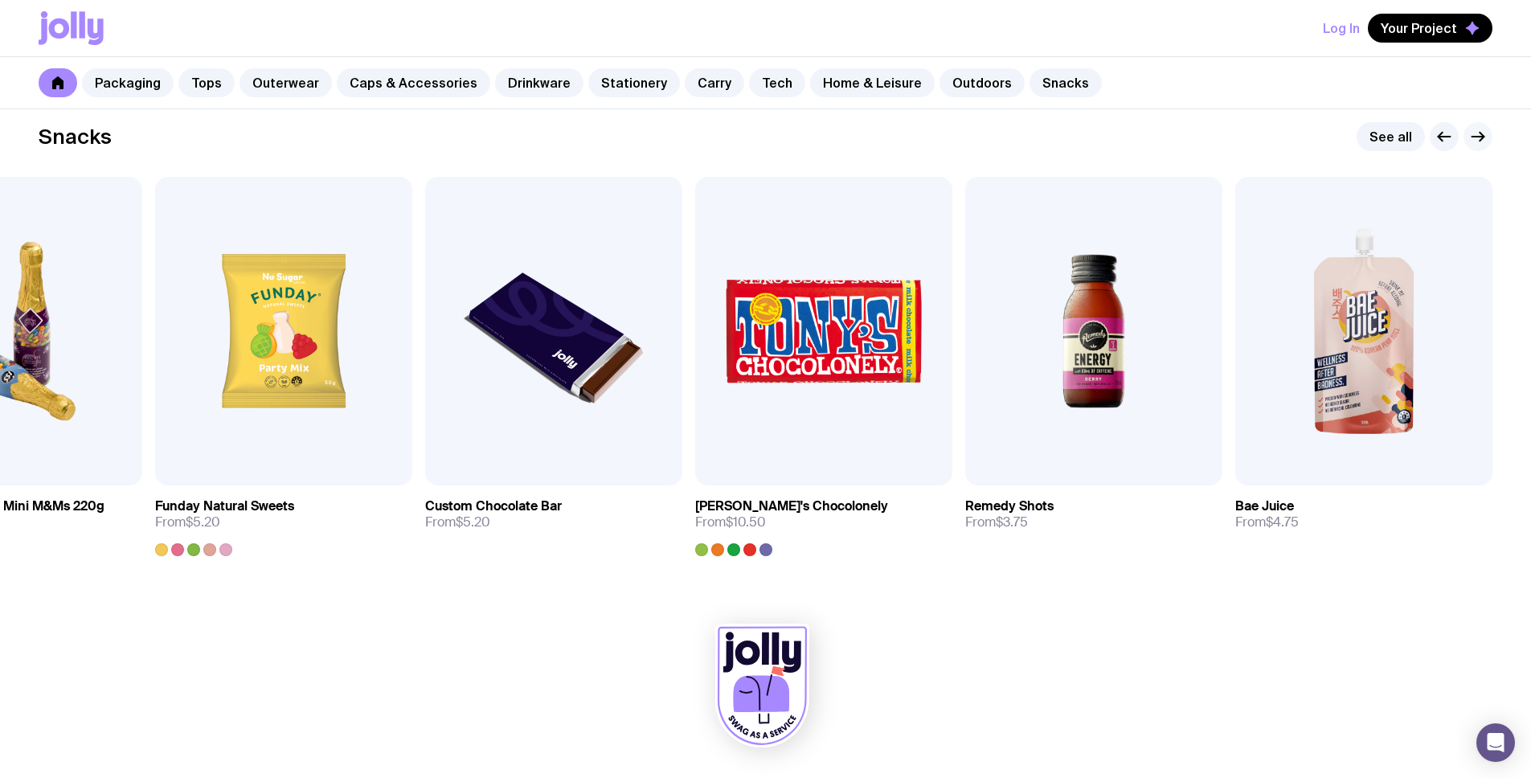
click at [1484, 133] on icon "button" at bounding box center [1477, 136] width 19 height 19
